Goal: Register for event/course

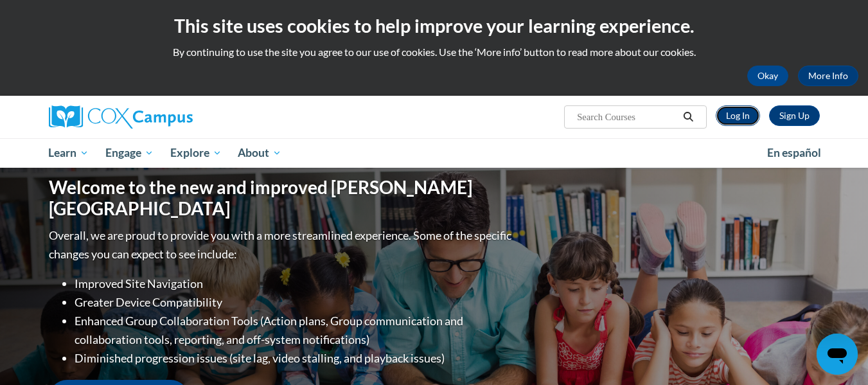
click at [741, 121] on link "Log In" at bounding box center [738, 115] width 44 height 21
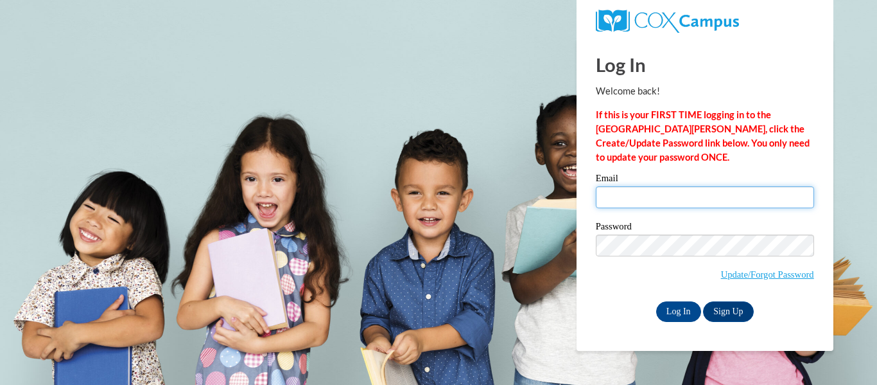
click at [635, 191] on input "Email" at bounding box center [705, 197] width 218 height 22
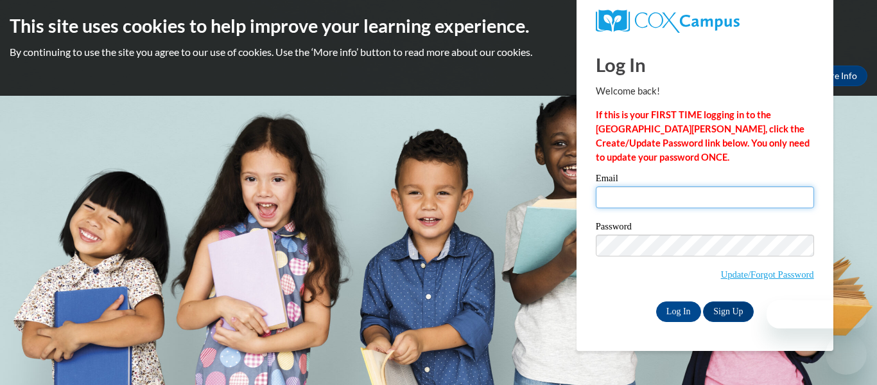
type input "glassemi@wauwatosa.k12.wi.us"
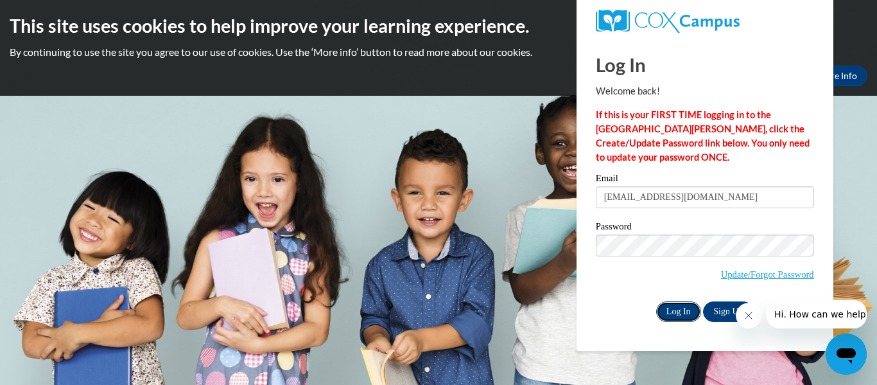
click at [680, 308] on input "Log In" at bounding box center [678, 311] width 45 height 21
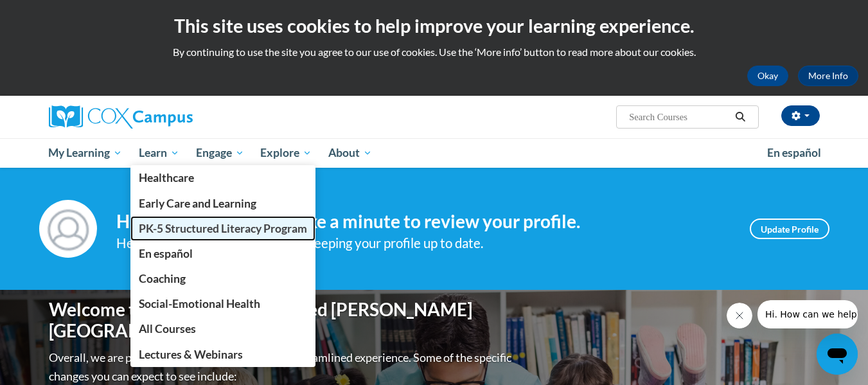
click at [175, 225] on span "PK-5 Structured Literacy Program" at bounding box center [223, 228] width 168 height 13
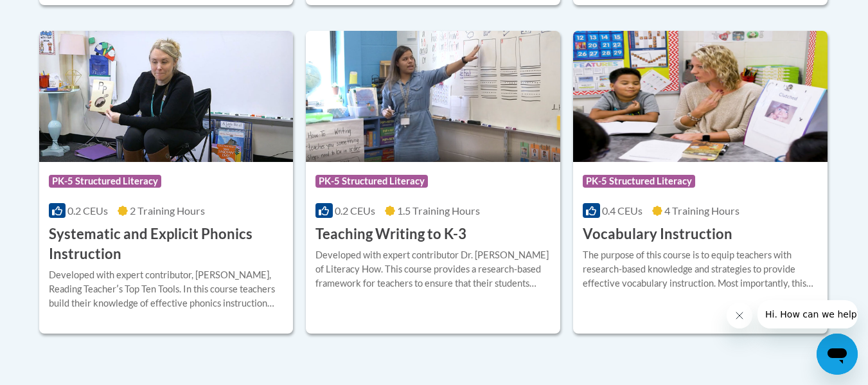
scroll to position [1529, 0]
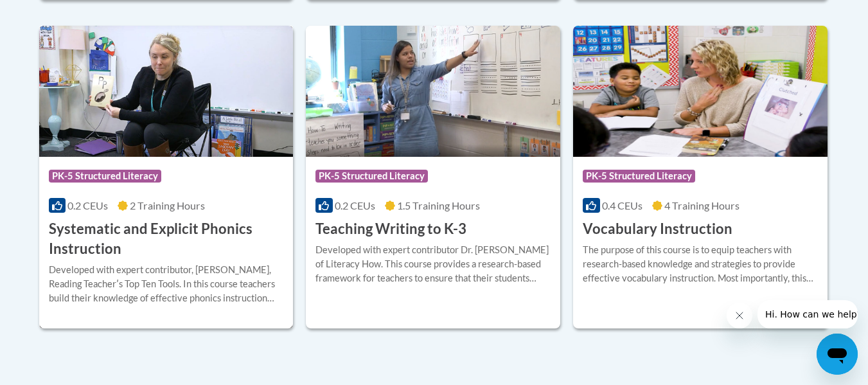
click at [228, 202] on div "0.2 CEUs 2 Training Hours" at bounding box center [166, 205] width 235 height 14
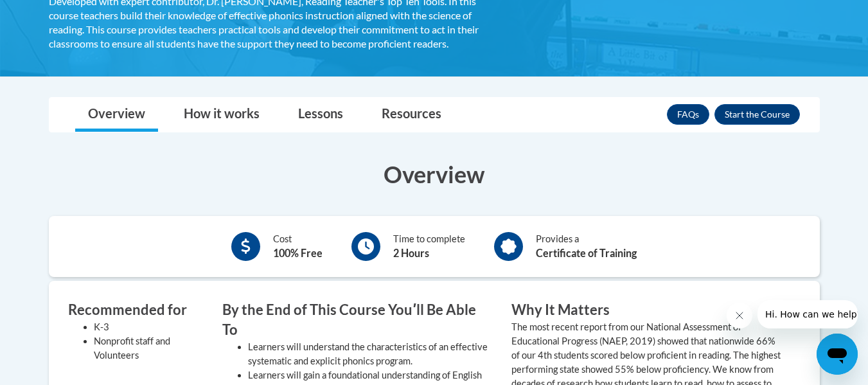
scroll to position [344, 0]
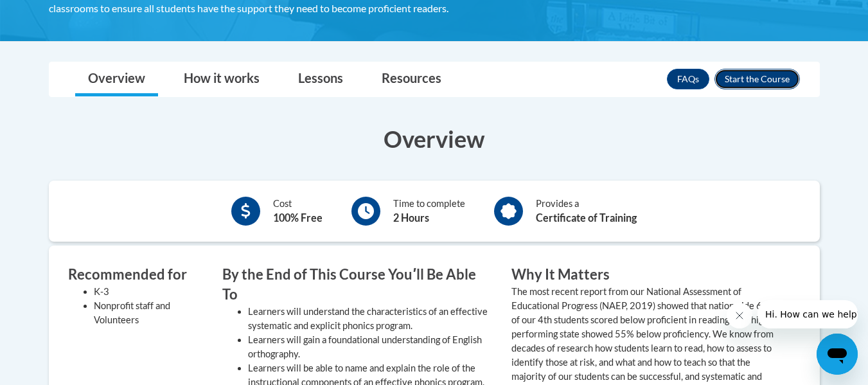
click at [751, 79] on button "Enroll" at bounding box center [756, 79] width 85 height 21
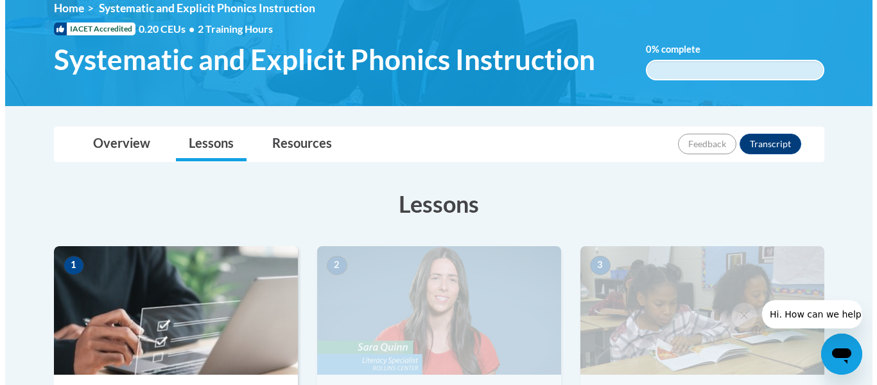
scroll to position [346, 0]
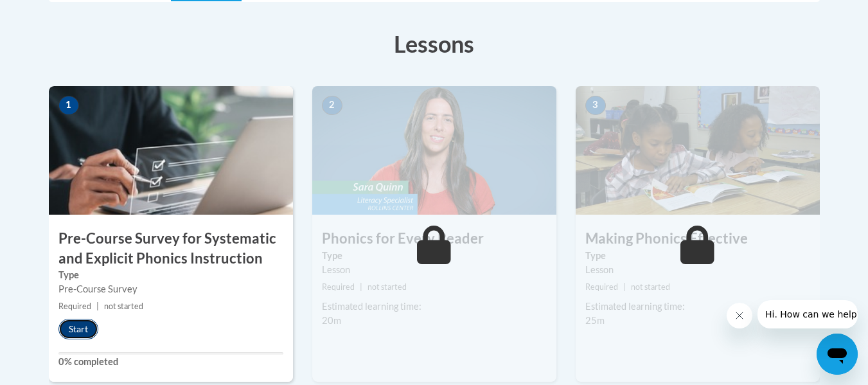
click at [80, 333] on button "Start" at bounding box center [78, 329] width 40 height 21
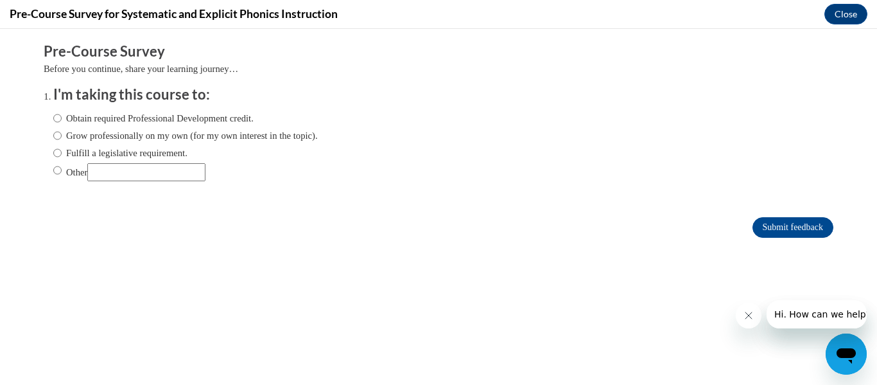
scroll to position [0, 0]
click at [123, 157] on label "Fulfill a legislative requirement." at bounding box center [120, 153] width 134 height 14
click at [62, 157] on input "Fulfill a legislative requirement." at bounding box center [57, 153] width 8 height 14
radio input "true"
click at [793, 222] on input "Submit feedback" at bounding box center [793, 227] width 81 height 21
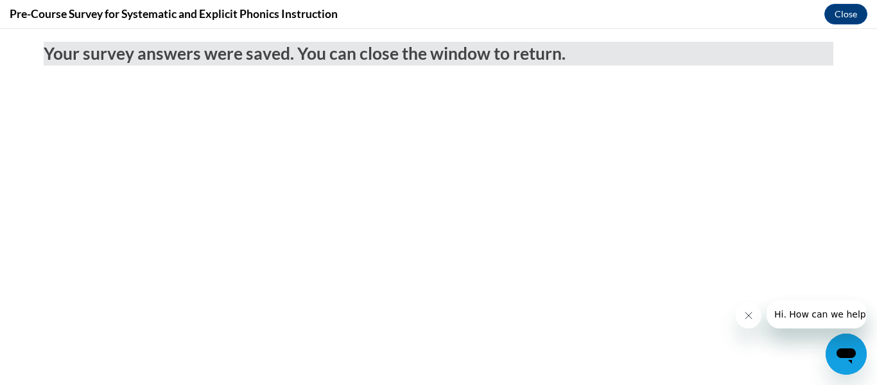
click at [750, 315] on icon "Close message from company" at bounding box center [748, 315] width 10 height 10
click at [847, 14] on button "Close" at bounding box center [846, 14] width 43 height 21
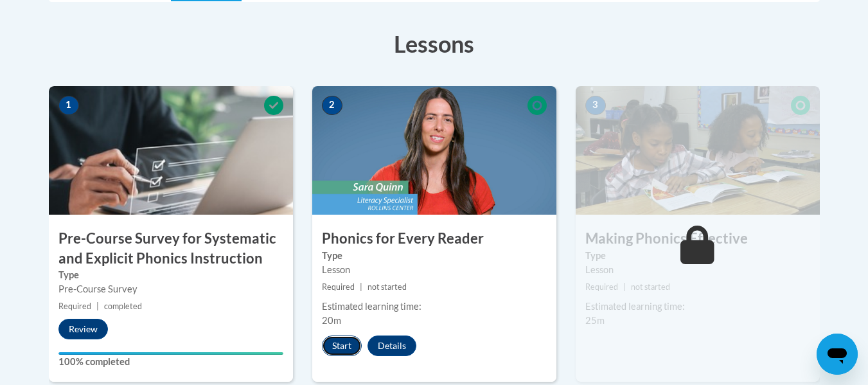
click at [335, 348] on button "Start" at bounding box center [342, 345] width 40 height 21
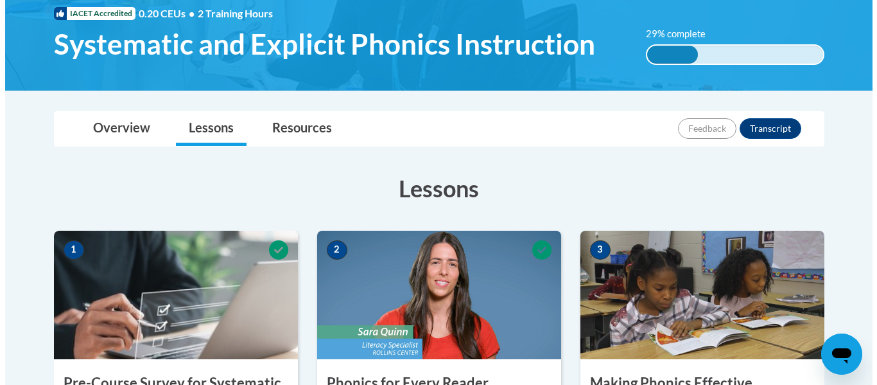
scroll to position [482, 0]
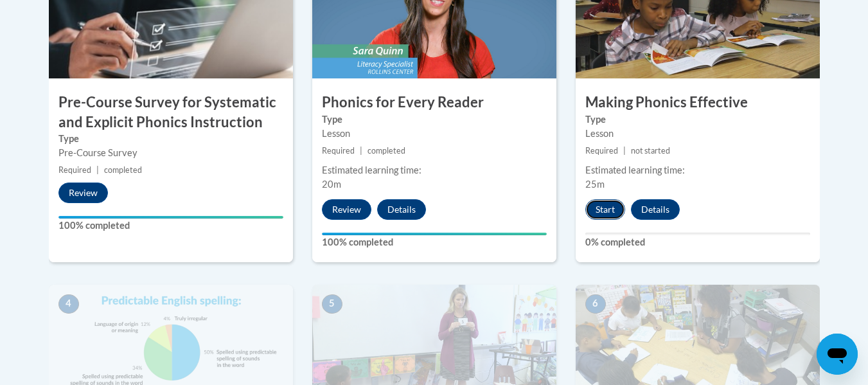
click at [601, 216] on button "Start" at bounding box center [605, 209] width 40 height 21
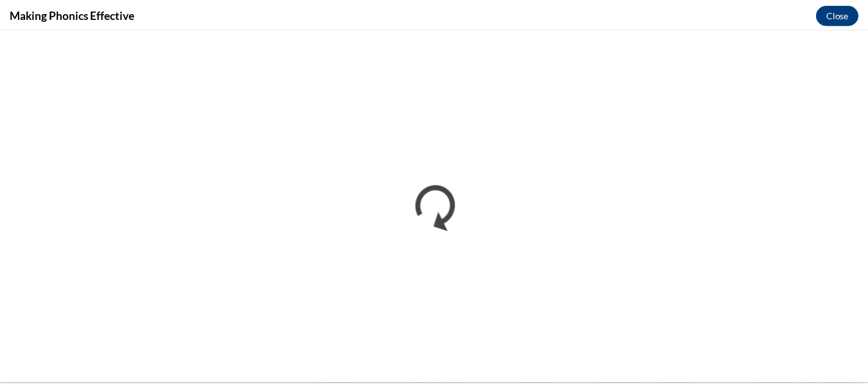
scroll to position [0, 0]
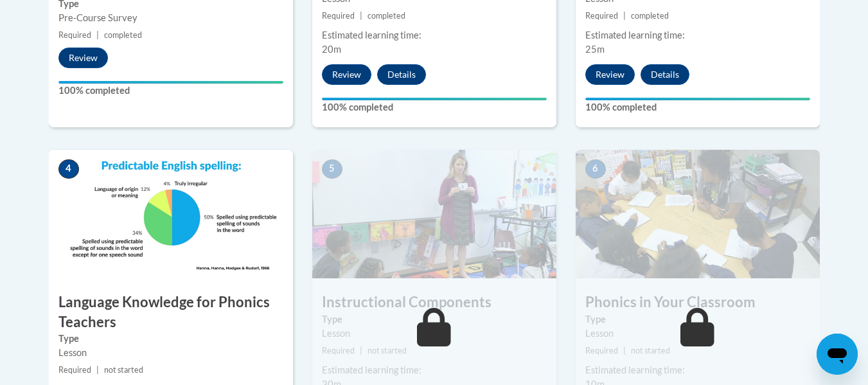
scroll to position [616, 0]
